Goal: Information Seeking & Learning: Find specific fact

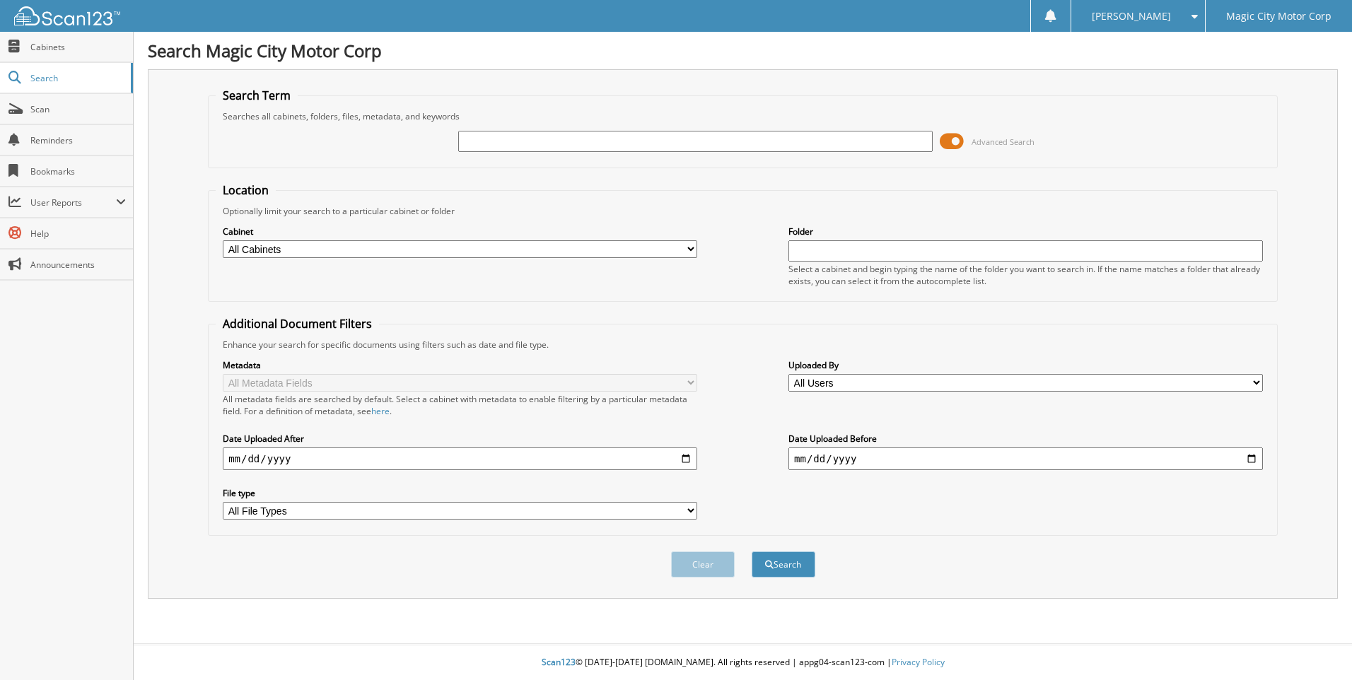
click at [474, 146] on input "text" at bounding box center [695, 141] width 474 height 21
type input "T42802"
click at [751, 551] on button "Search" at bounding box center [783, 564] width 64 height 26
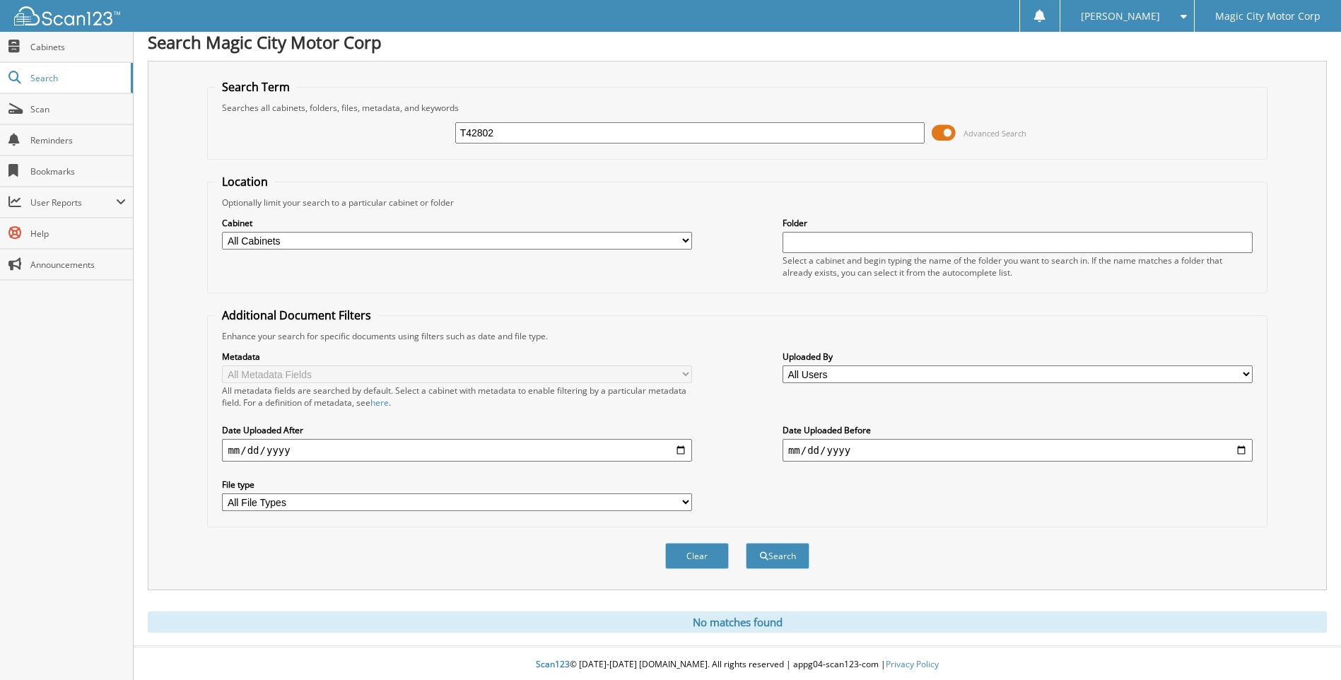
scroll to position [11, 0]
click at [710, 561] on button "Clear" at bounding box center [697, 554] width 64 height 26
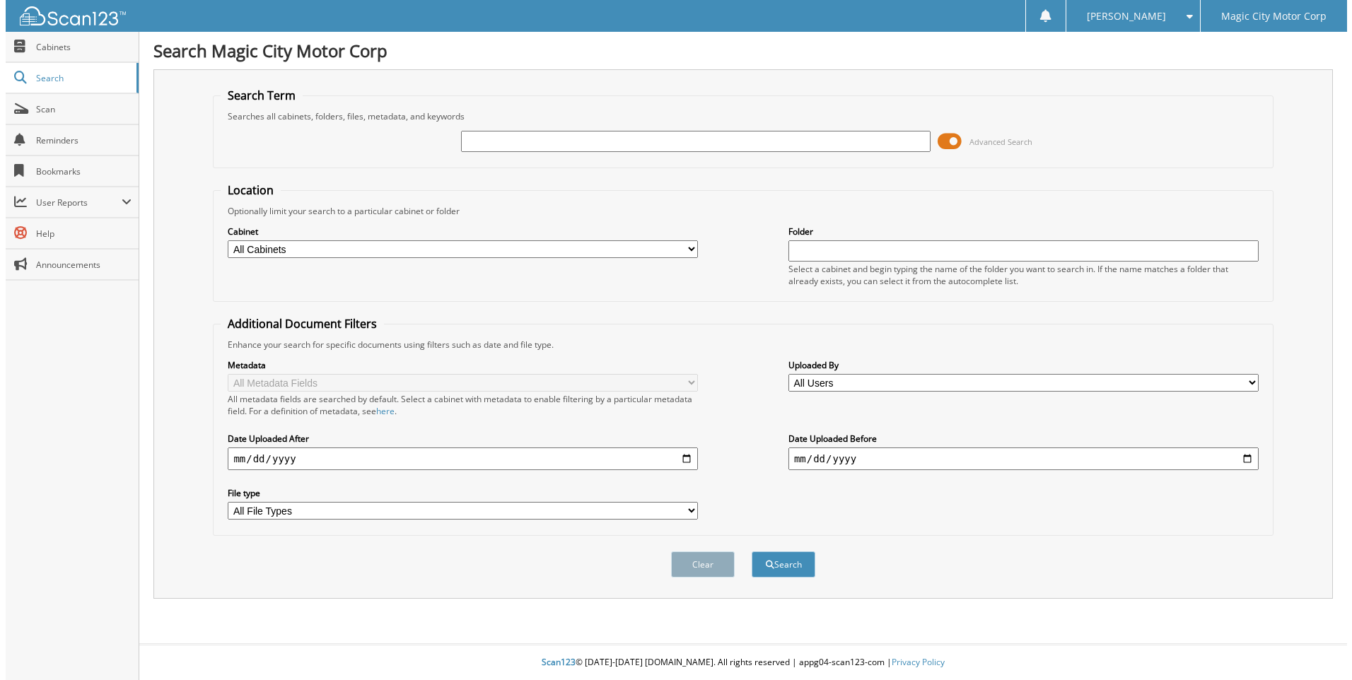
scroll to position [0, 0]
click at [49, 43] on span "Cabinets" at bounding box center [77, 47] width 95 height 12
type input "T43004"
click at [751, 551] on button "Search" at bounding box center [783, 564] width 64 height 26
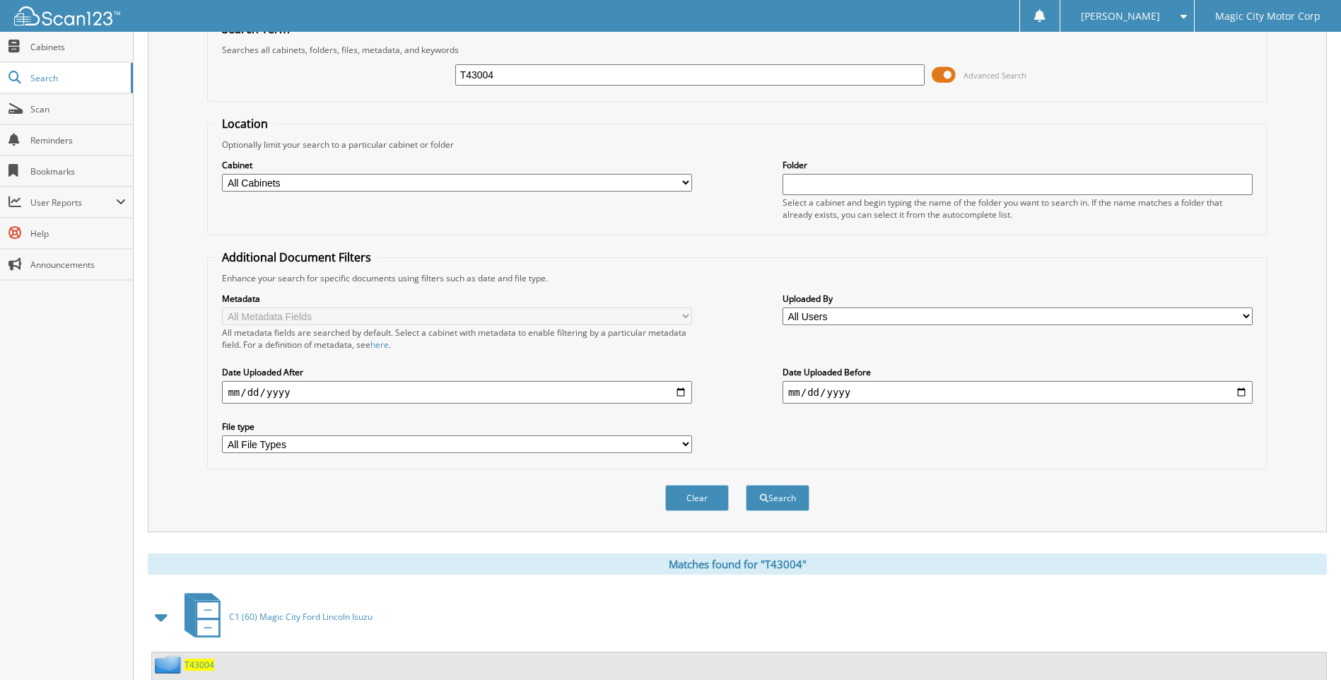
scroll to position [110, 0]
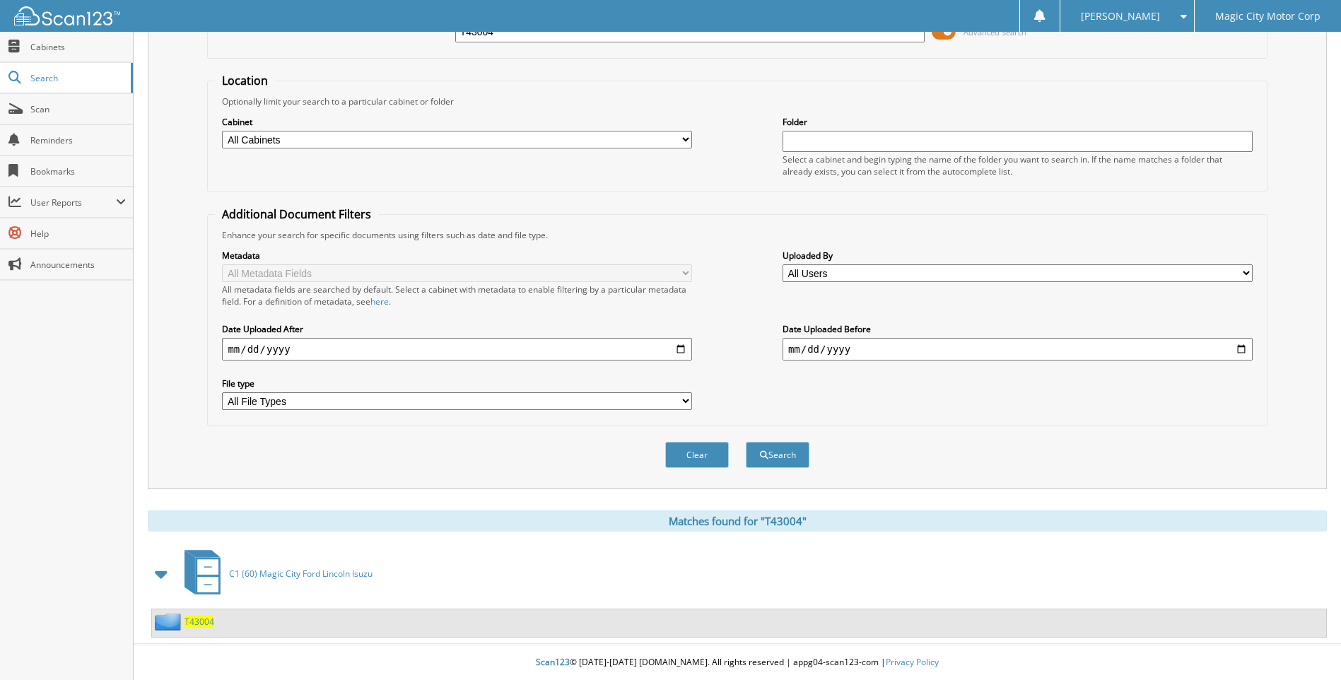
click at [205, 614] on div "T43004" at bounding box center [183, 622] width 62 height 18
click at [205, 620] on span "T43004" at bounding box center [200, 622] width 30 height 12
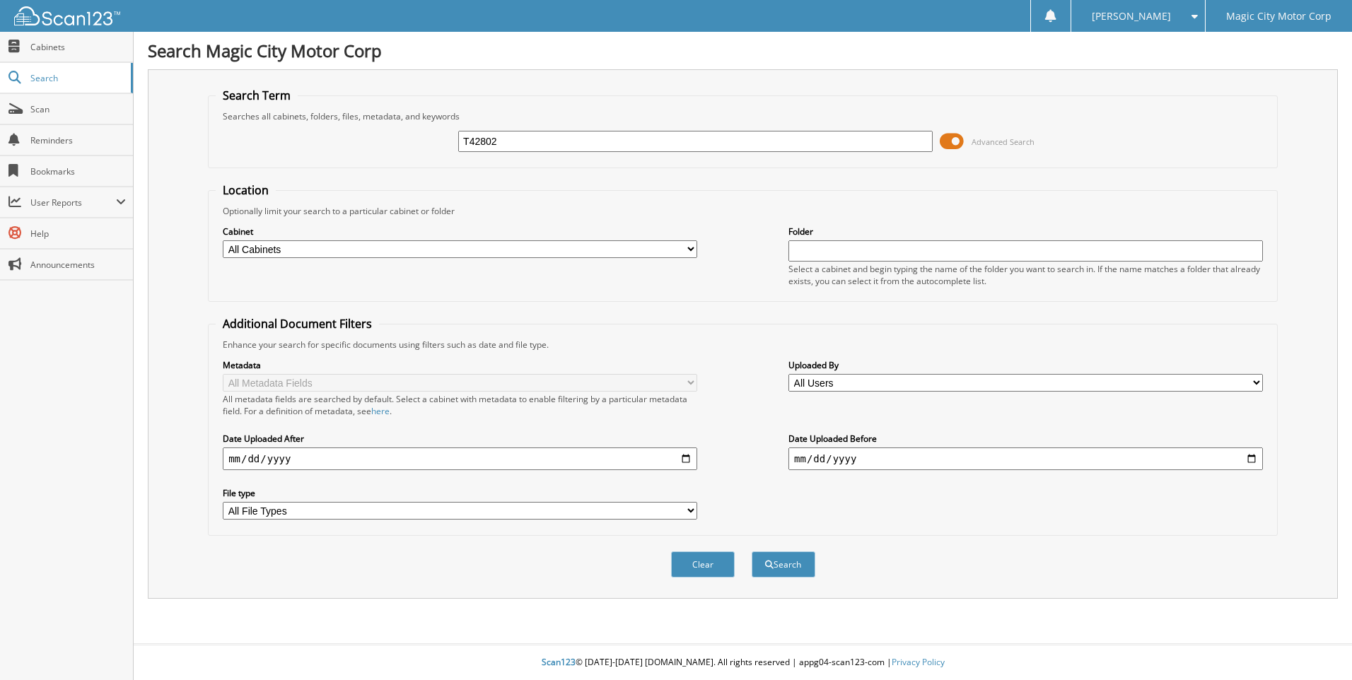
type input "T42802"
click at [751, 551] on button "Search" at bounding box center [783, 564] width 64 height 26
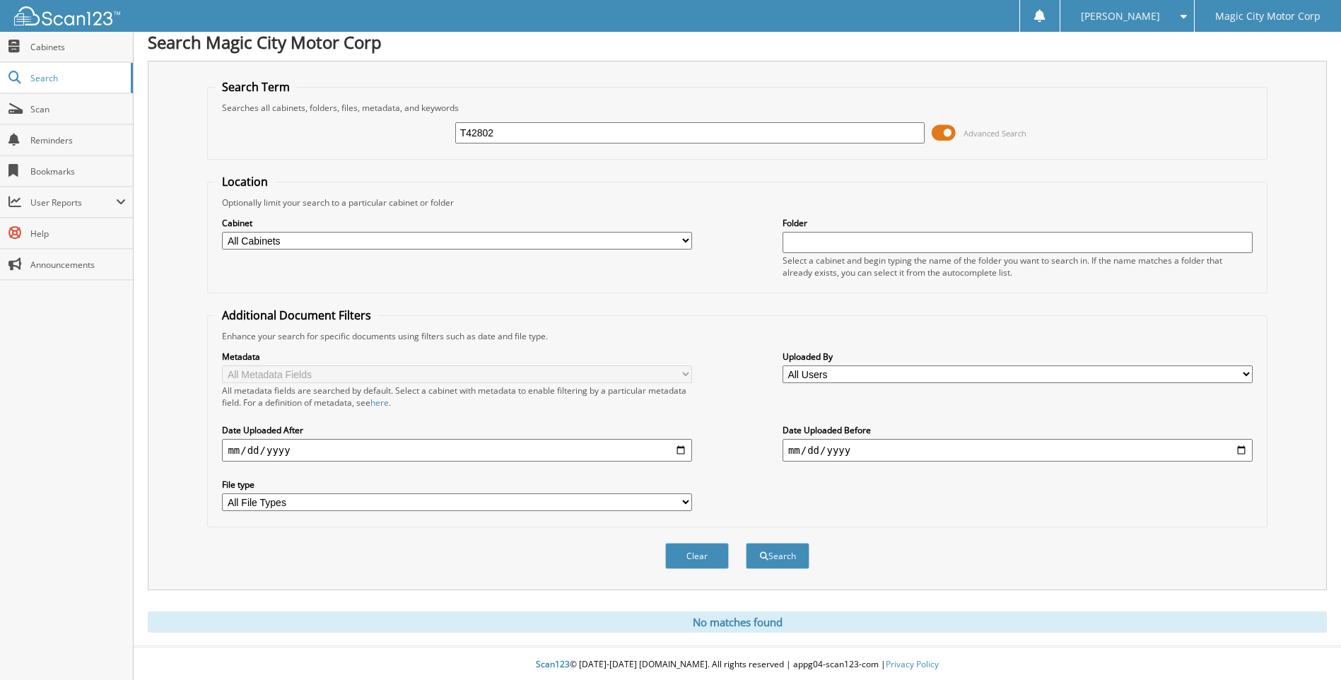
scroll to position [11, 0]
click at [507, 134] on input "T42802" at bounding box center [690, 130] width 470 height 21
type input "T"
type input "T43229"
click at [746, 541] on button "Search" at bounding box center [778, 554] width 64 height 26
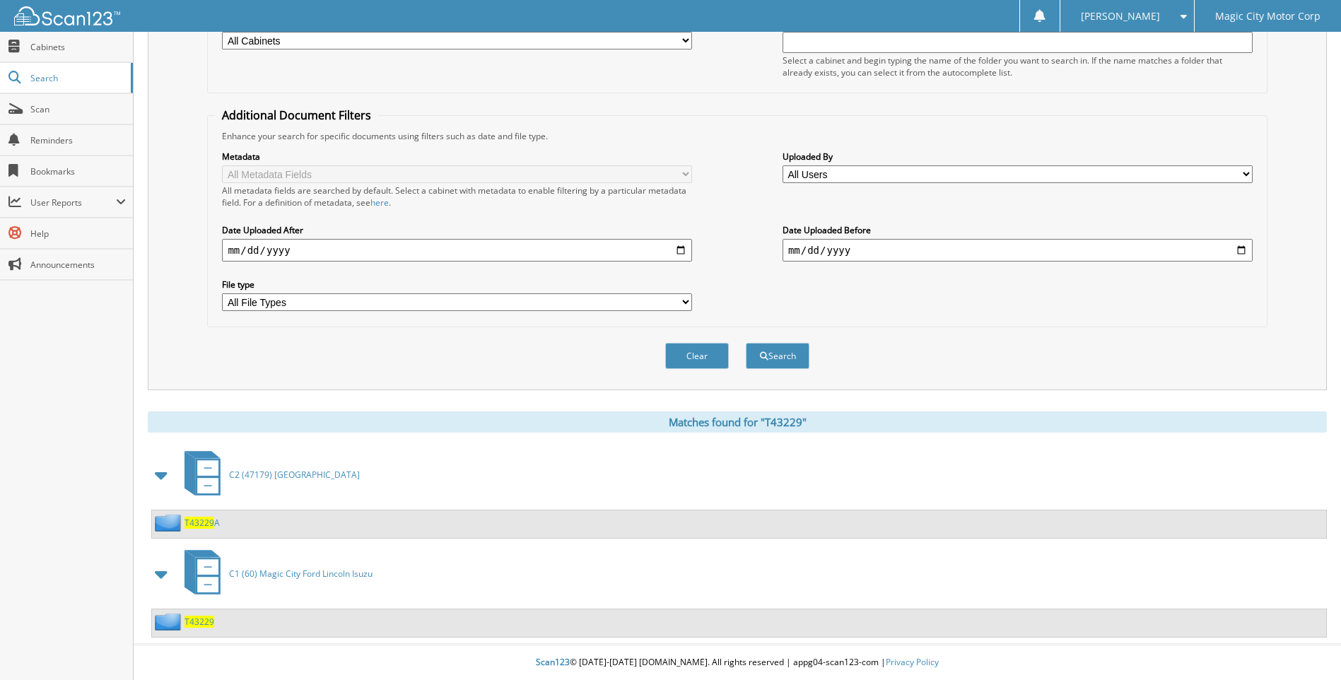
scroll to position [209, 0]
click at [195, 626] on span "T43229" at bounding box center [200, 622] width 30 height 12
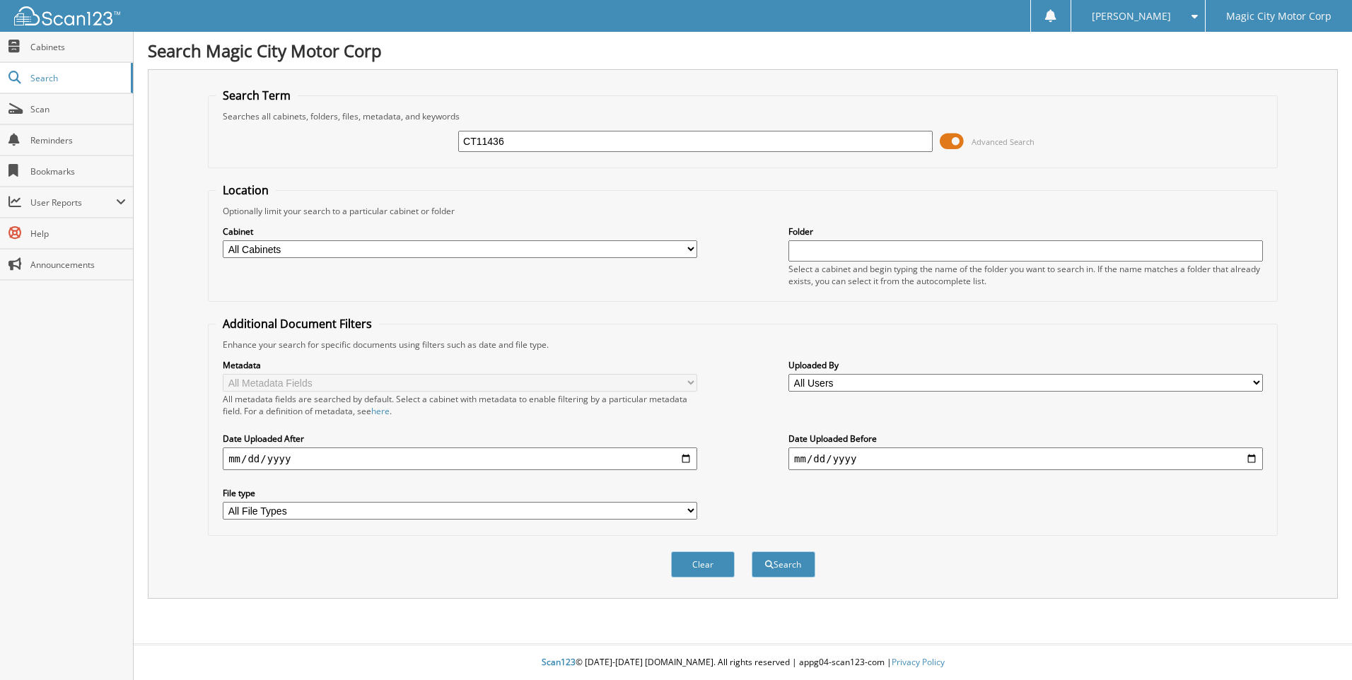
type input "CT11436"
click at [751, 551] on button "Search" at bounding box center [783, 564] width 64 height 26
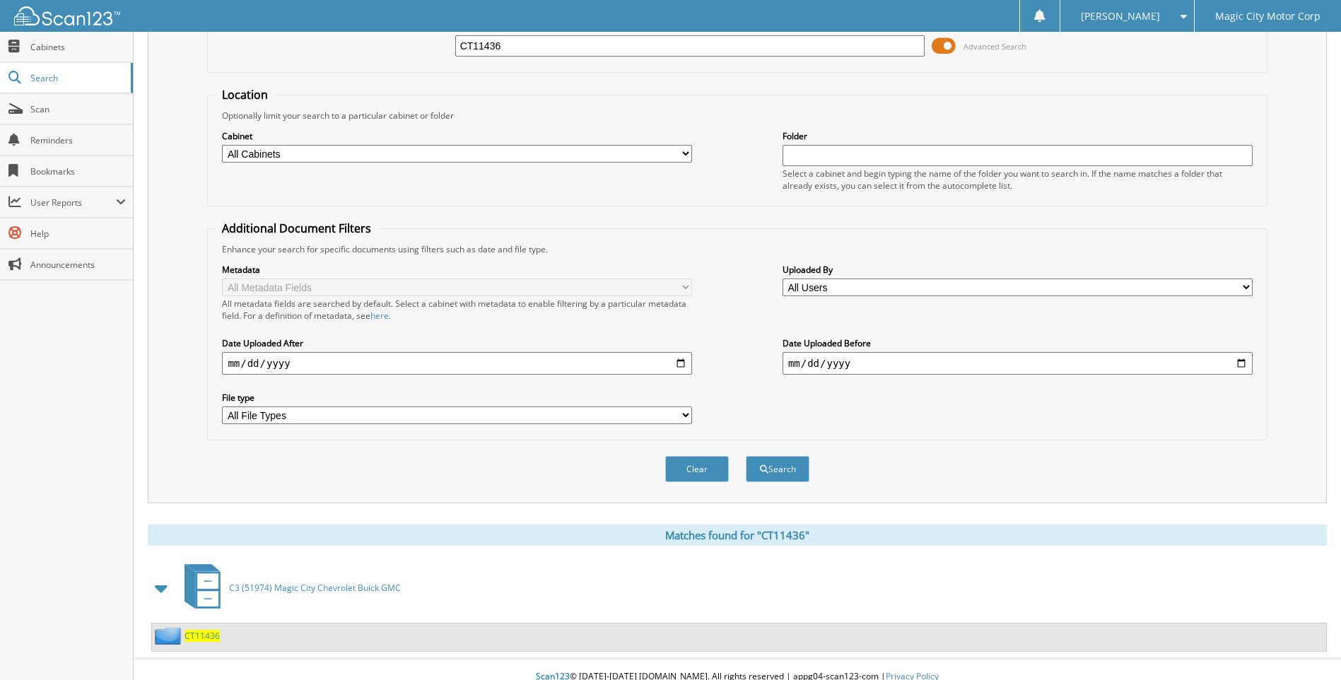
scroll to position [110, 0]
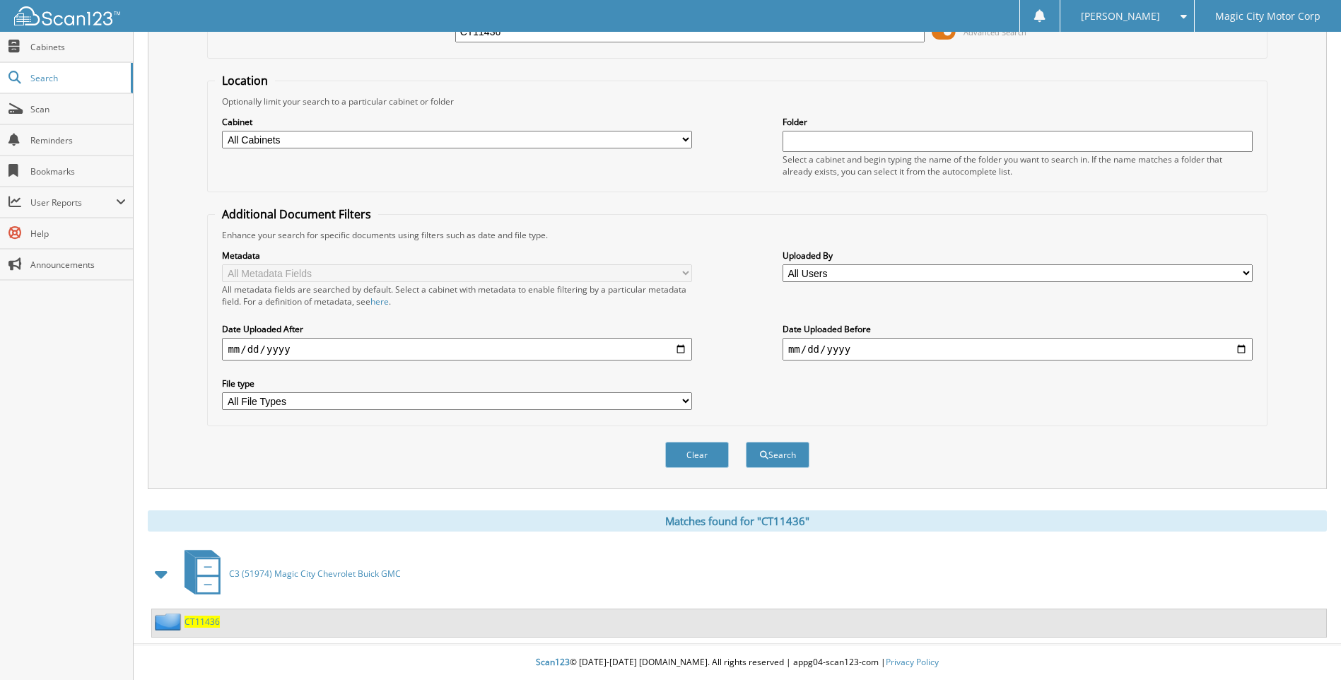
click at [194, 616] on span "CT11436" at bounding box center [202, 622] width 35 height 12
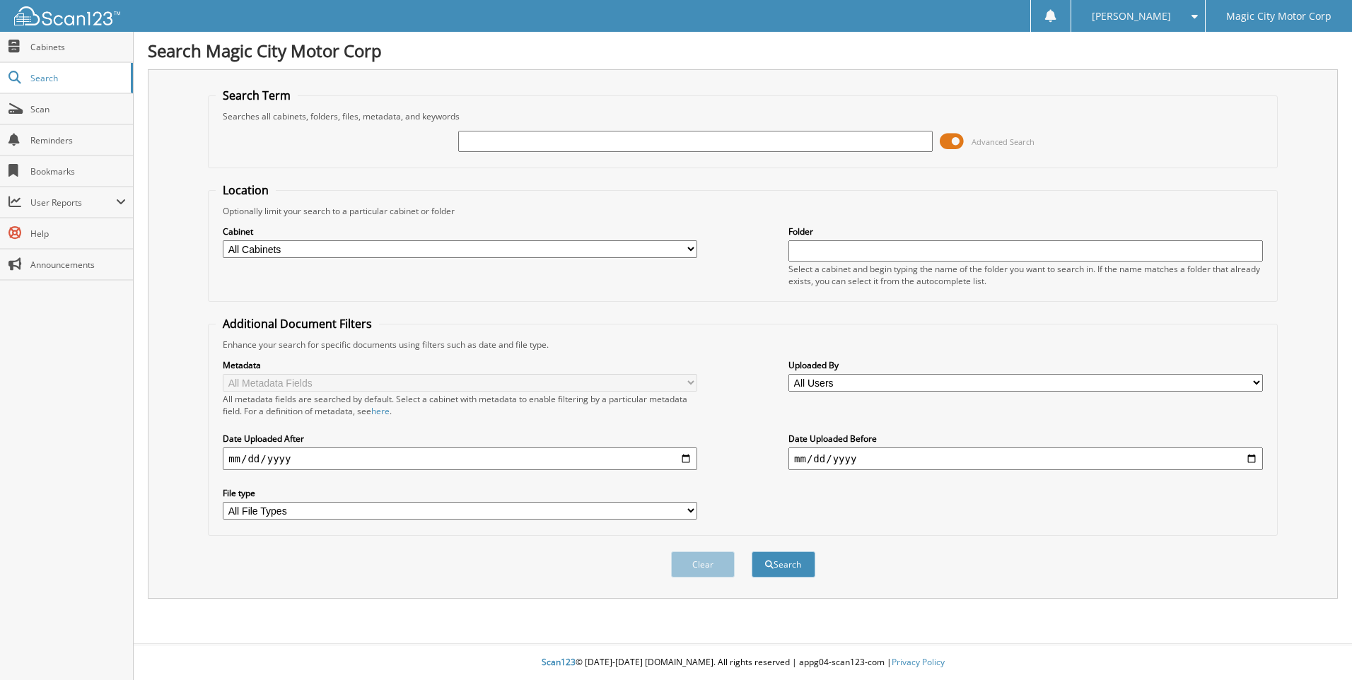
click at [484, 146] on input "text" at bounding box center [695, 141] width 474 height 21
type input "T43196X"
click at [751, 551] on button "Search" at bounding box center [783, 564] width 64 height 26
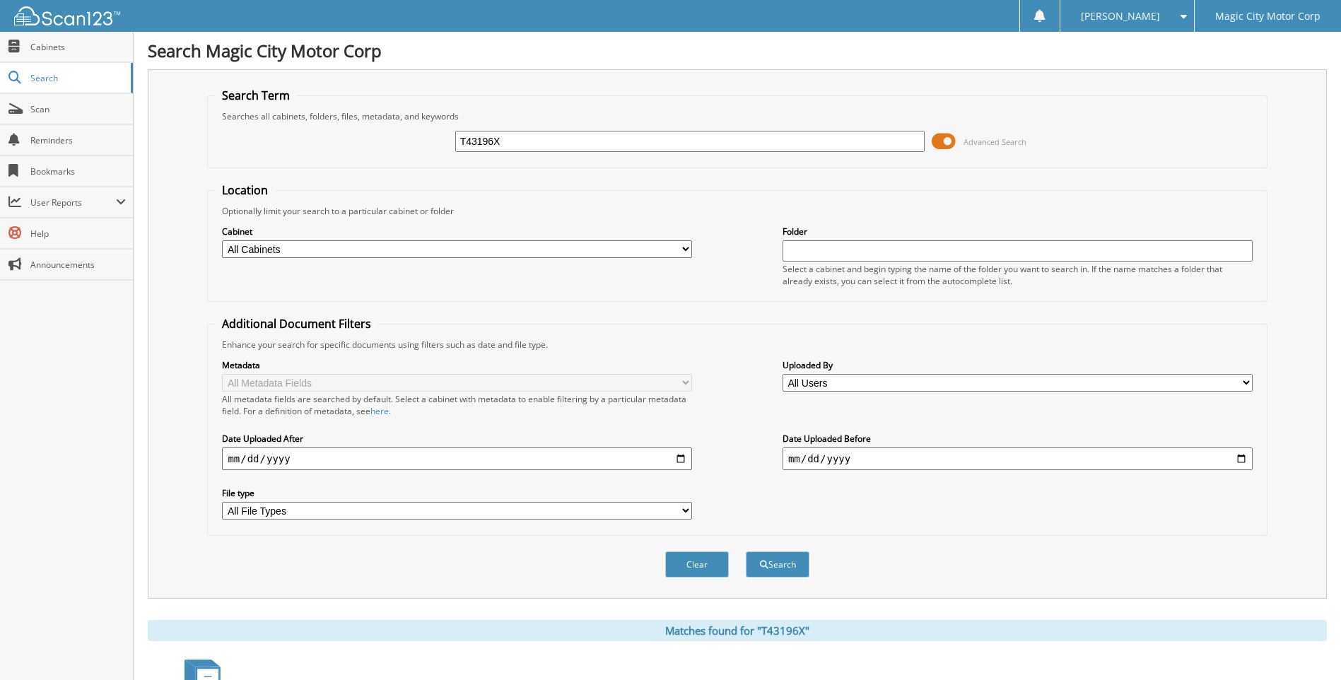
scroll to position [110, 0]
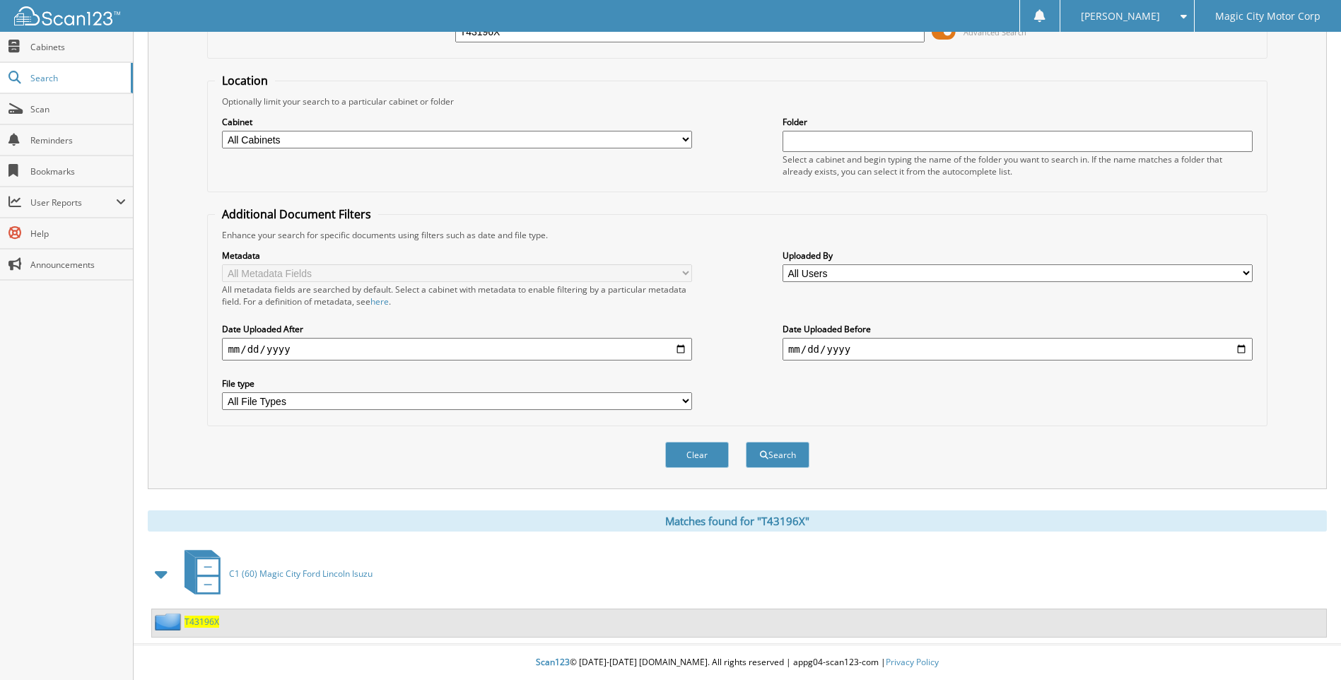
click at [204, 622] on span "T43196X" at bounding box center [202, 622] width 35 height 12
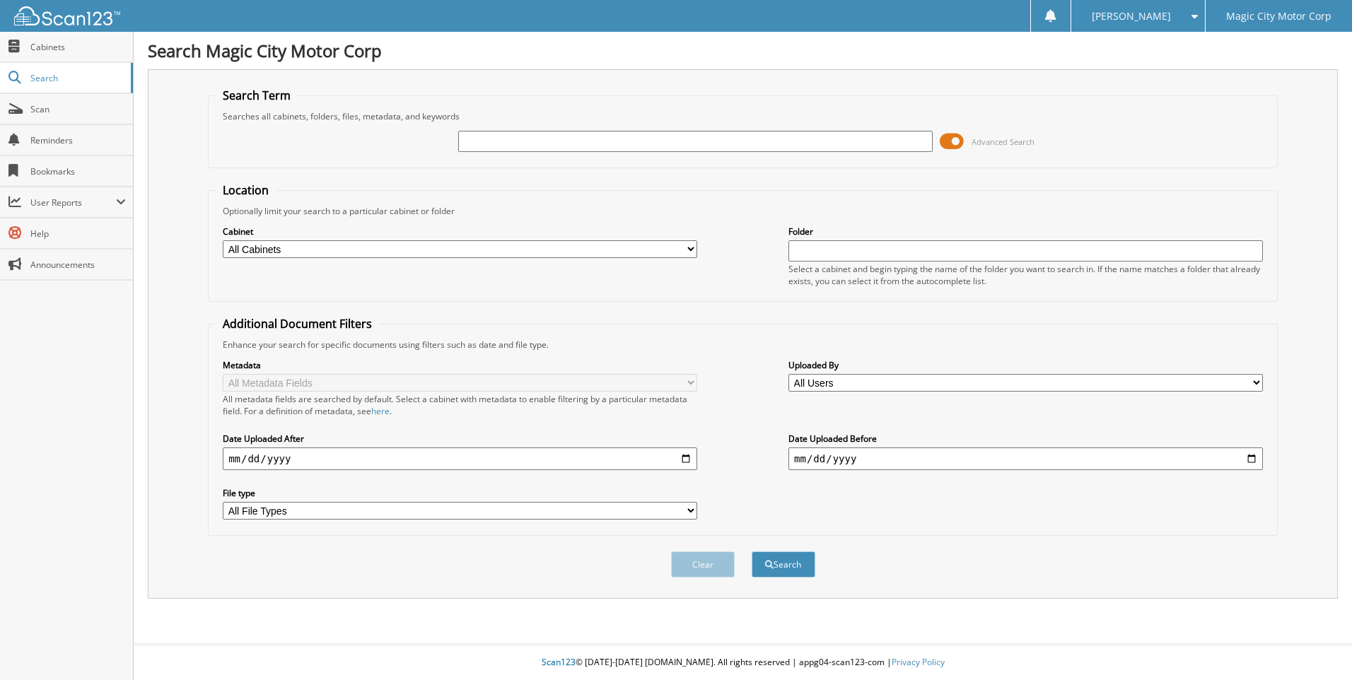
click at [479, 139] on input "text" at bounding box center [695, 141] width 474 height 21
type input "T43253A"
click at [773, 564] on button "Search" at bounding box center [783, 564] width 64 height 26
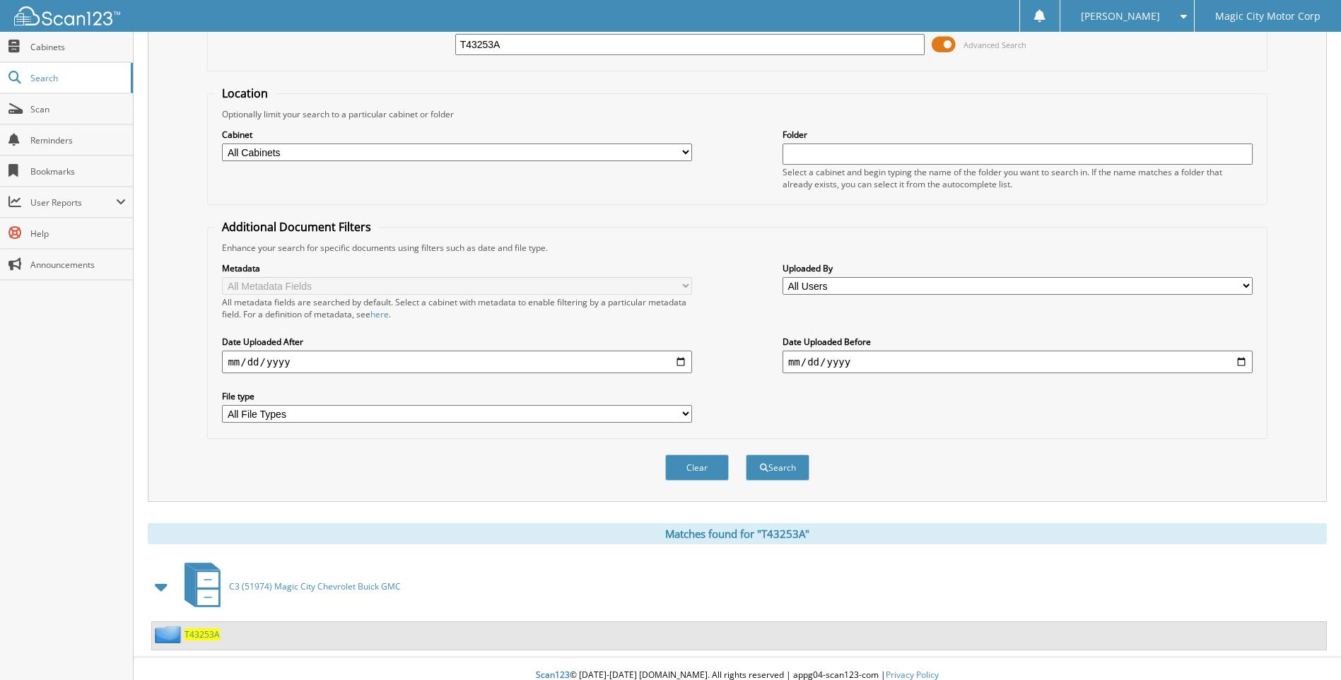
scroll to position [110, 0]
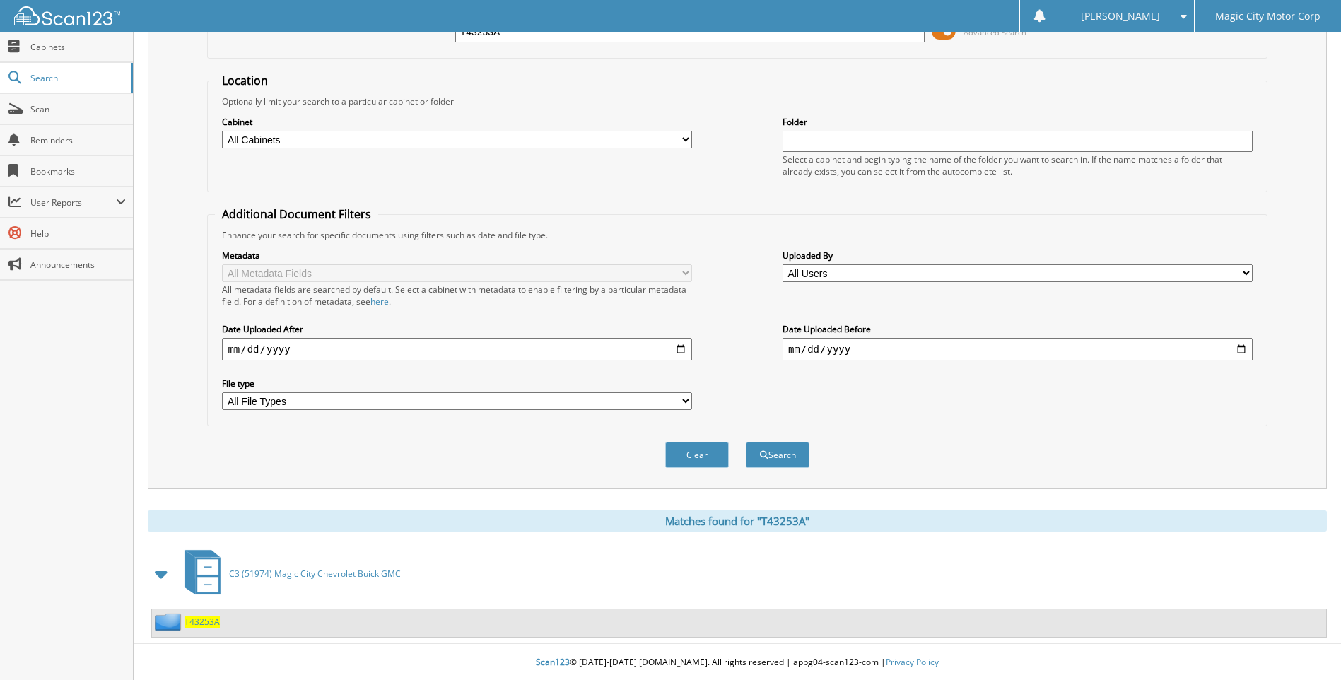
click at [197, 621] on span "T43253A" at bounding box center [202, 622] width 35 height 12
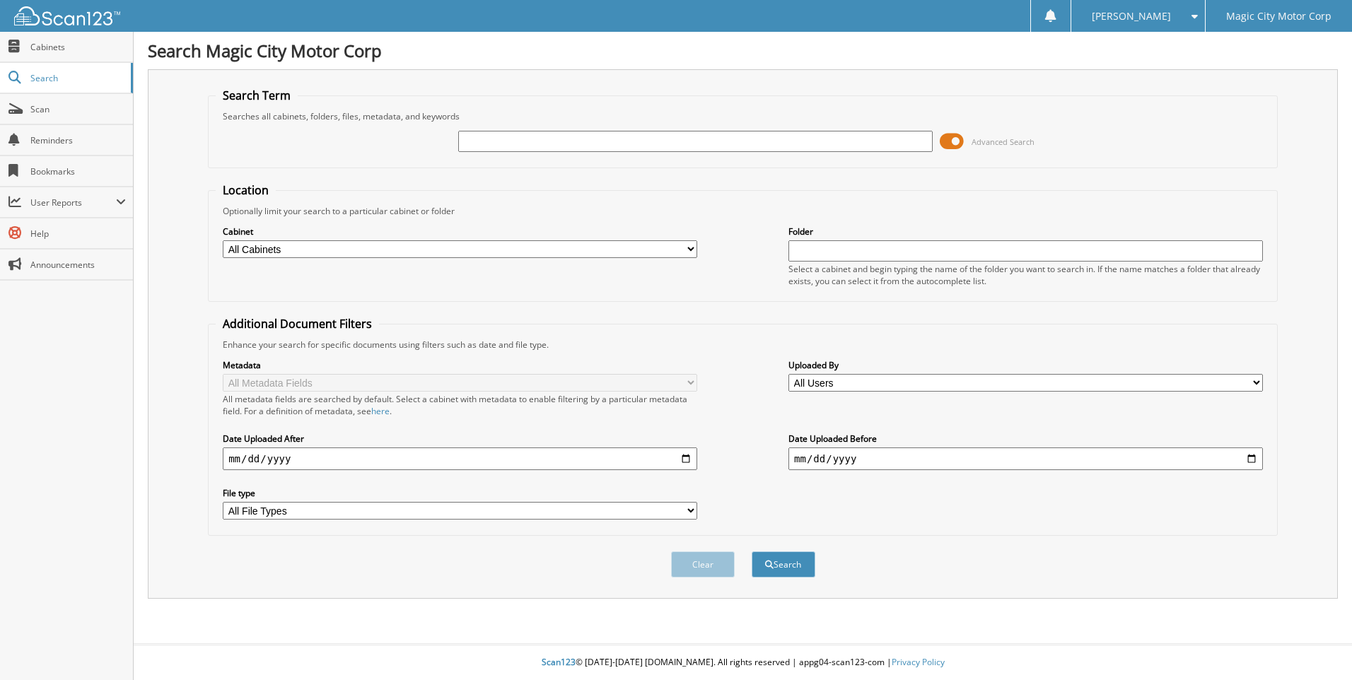
click at [492, 139] on input "text" at bounding box center [695, 141] width 474 height 21
type input "T42802"
click at [751, 551] on button "Search" at bounding box center [783, 564] width 64 height 26
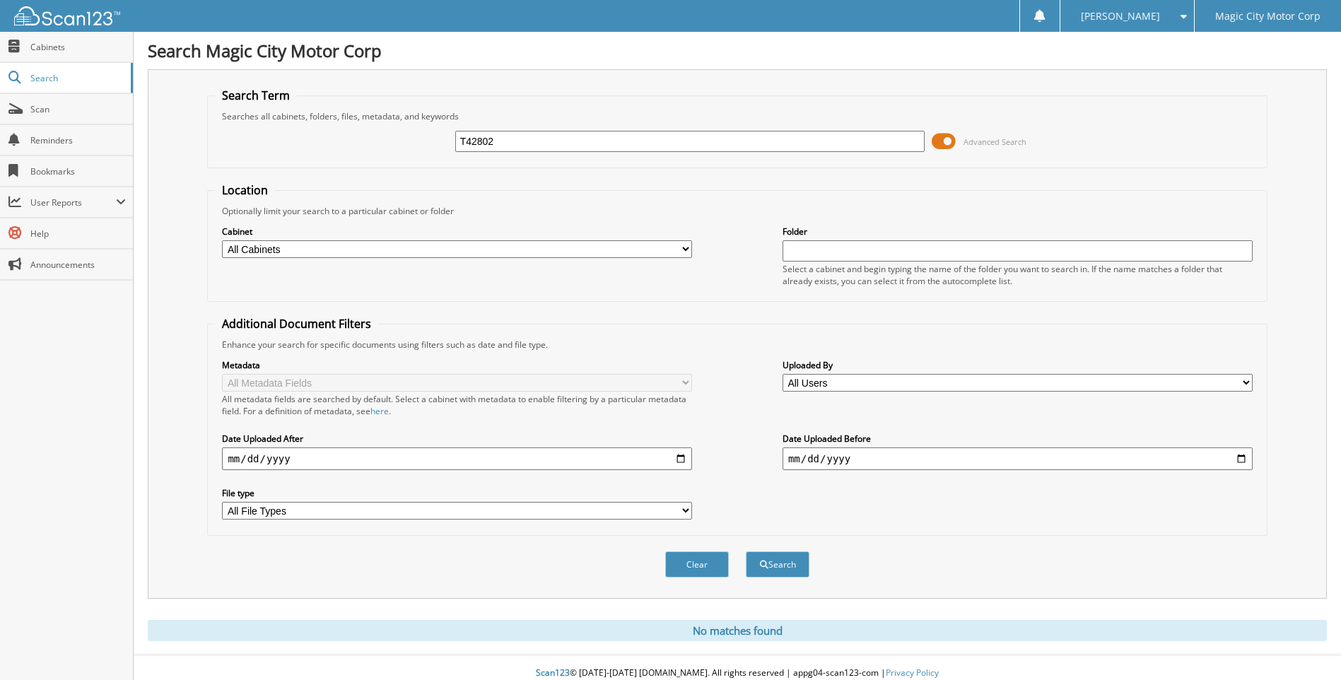
scroll to position [11, 0]
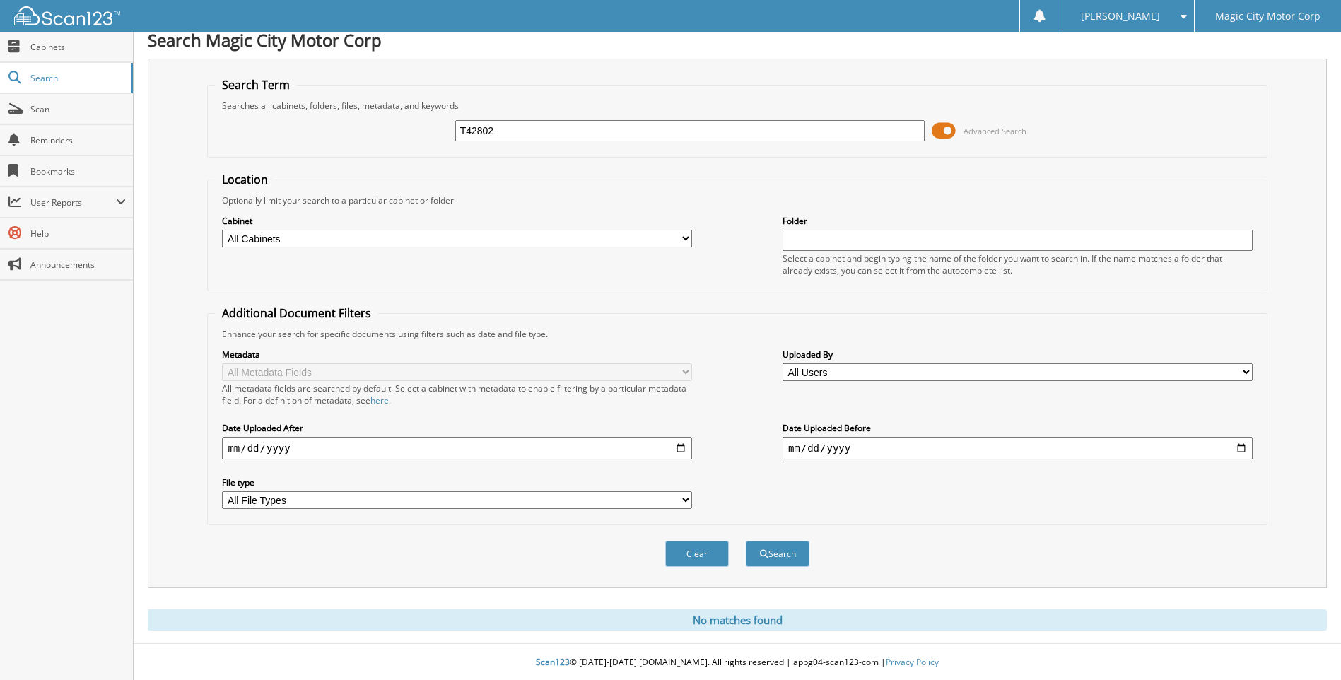
click at [508, 132] on input "T42802" at bounding box center [690, 130] width 470 height 21
type input "T"
type input "[PERSON_NAME]"
click at [797, 558] on button "Search" at bounding box center [778, 554] width 64 height 26
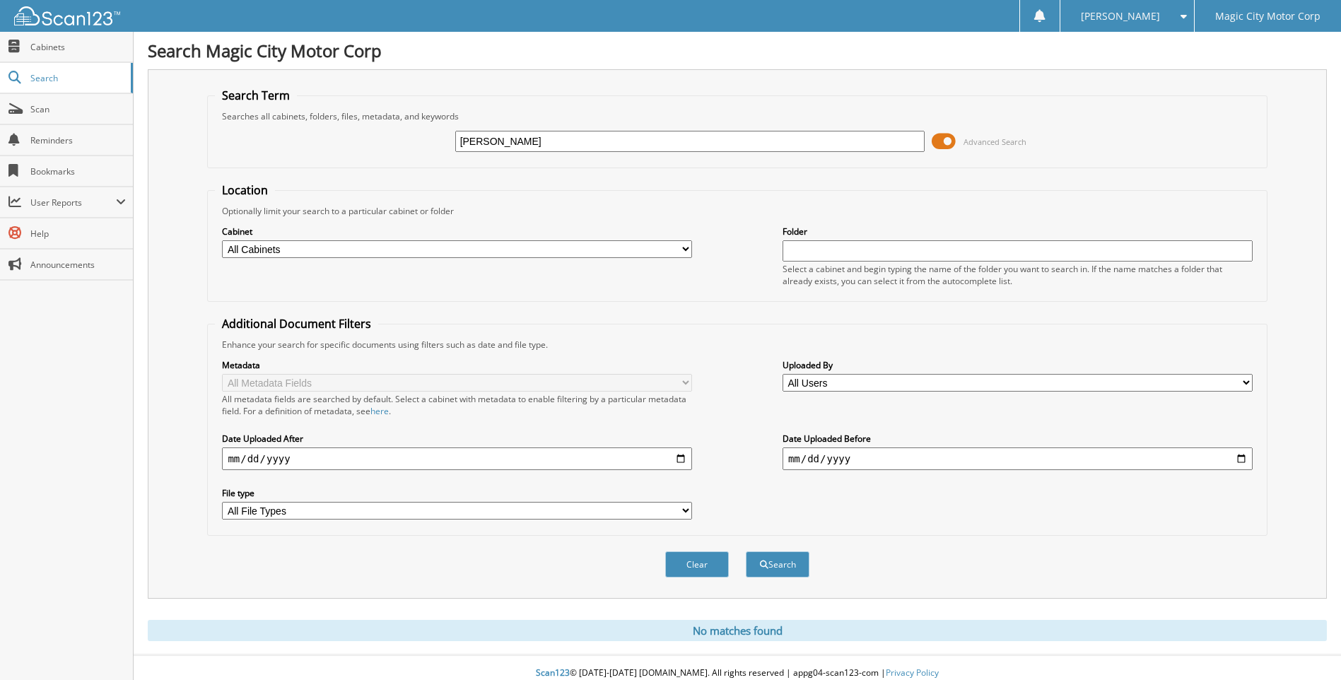
scroll to position [11, 0]
